Goal: Task Accomplishment & Management: Manage account settings

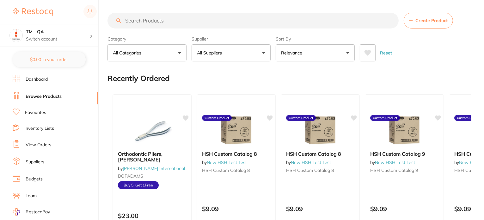
click at [48, 76] on link "Dashboard" at bounding box center [37, 79] width 22 height 6
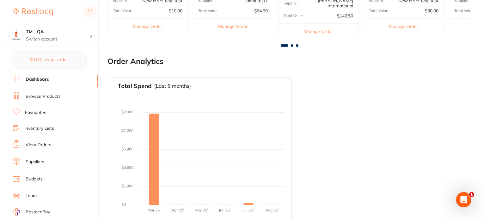
click at [57, 95] on link "Browse Products" at bounding box center [43, 96] width 35 height 6
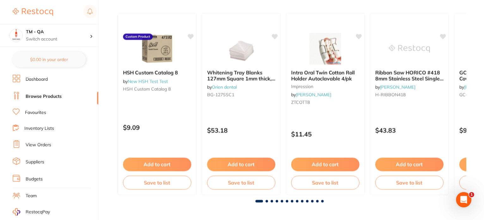
click at [34, 112] on link "Favourites" at bounding box center [35, 112] width 21 height 6
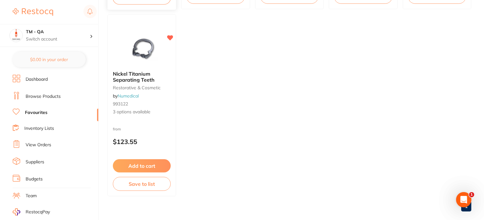
scroll to position [442, 0]
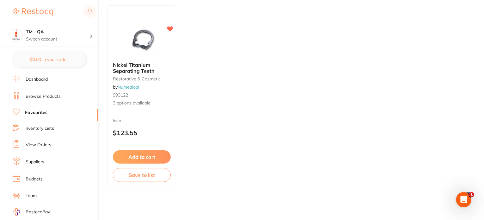
click at [48, 128] on link "Inventory Lists" at bounding box center [39, 128] width 30 height 6
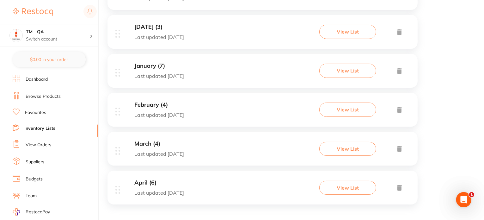
scroll to position [1014, 0]
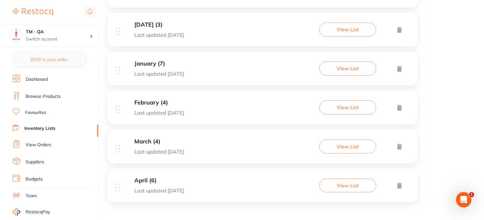
click at [44, 115] on li "Favourites" at bounding box center [56, 112] width 86 height 8
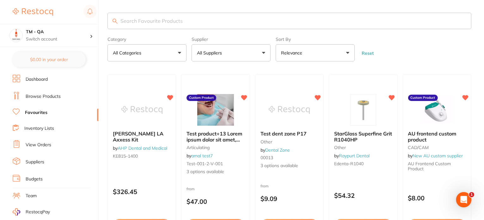
click at [34, 125] on link "Inventory Lists" at bounding box center [39, 128] width 30 height 6
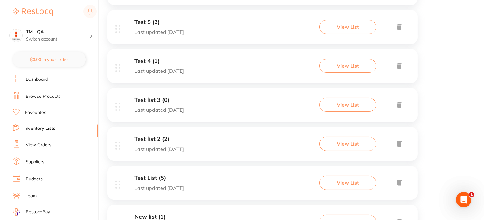
click at [35, 115] on li "Favourites" at bounding box center [56, 112] width 86 height 8
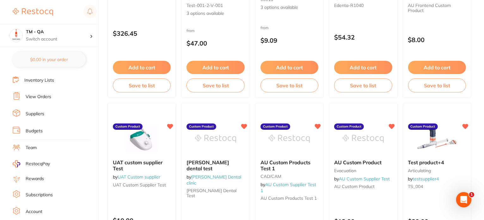
scroll to position [75, 0]
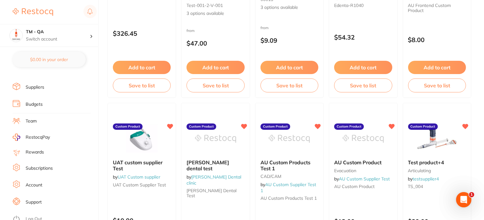
click at [36, 182] on link "Account" at bounding box center [34, 185] width 17 height 6
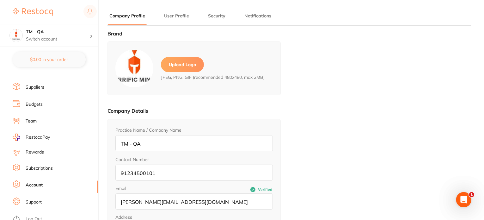
type input "[PERSON_NAME]"
type input "Shenay"
type input "9123456780"
type input "[PERSON_NAME][EMAIL_ADDRESS][DOMAIN_NAME]"
drag, startPoint x: 111, startPoint y: 205, endPoint x: 116, endPoint y: 202, distance: 5.4
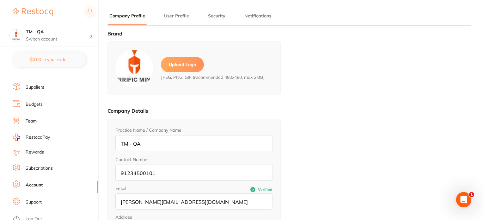
click at [116, 202] on input "[PERSON_NAME][EMAIL_ADDRESS][DOMAIN_NAME]" at bounding box center [193, 201] width 157 height 16
